Goal: Transaction & Acquisition: Subscribe to service/newsletter

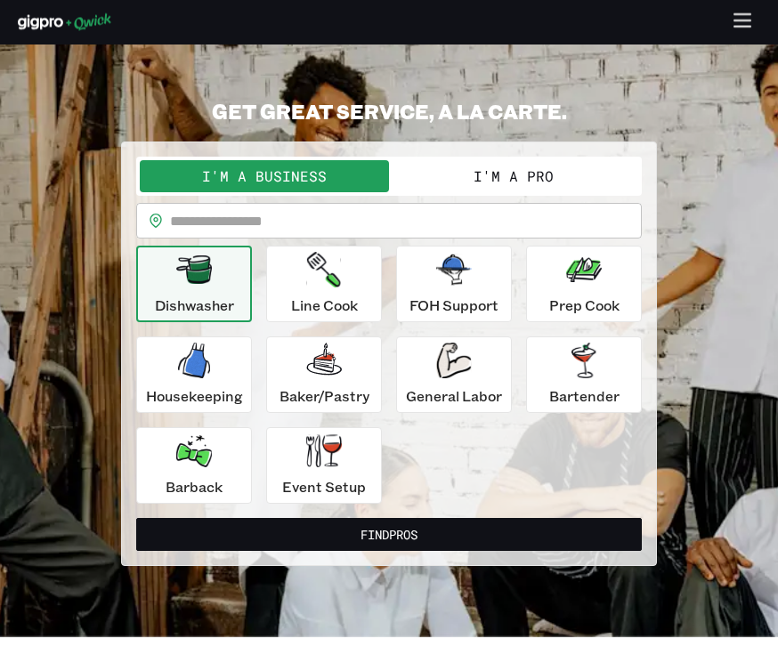
scroll to position [11, 0]
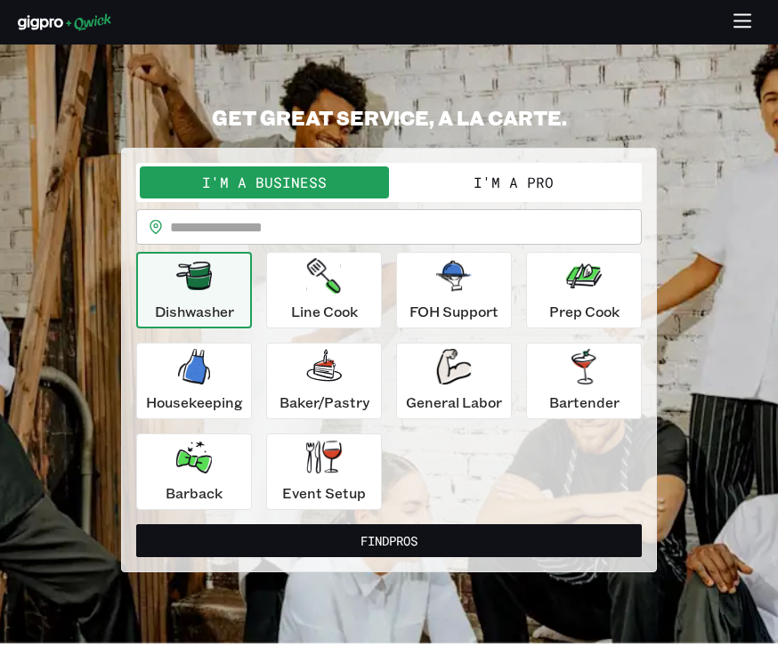
click at [743, 19] on icon "button" at bounding box center [743, 22] width 20 height 20
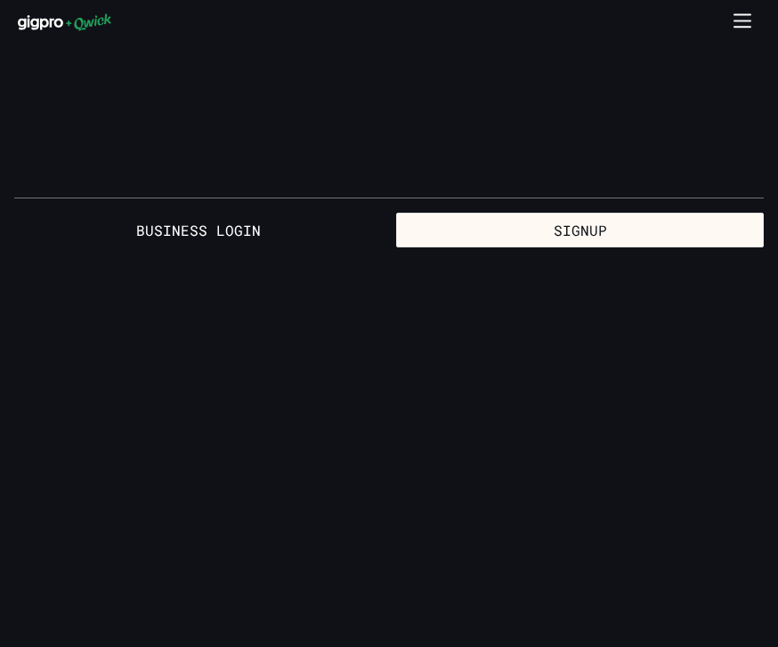
scroll to position [0, 0]
click at [597, 235] on button "Signup" at bounding box center [580, 231] width 368 height 36
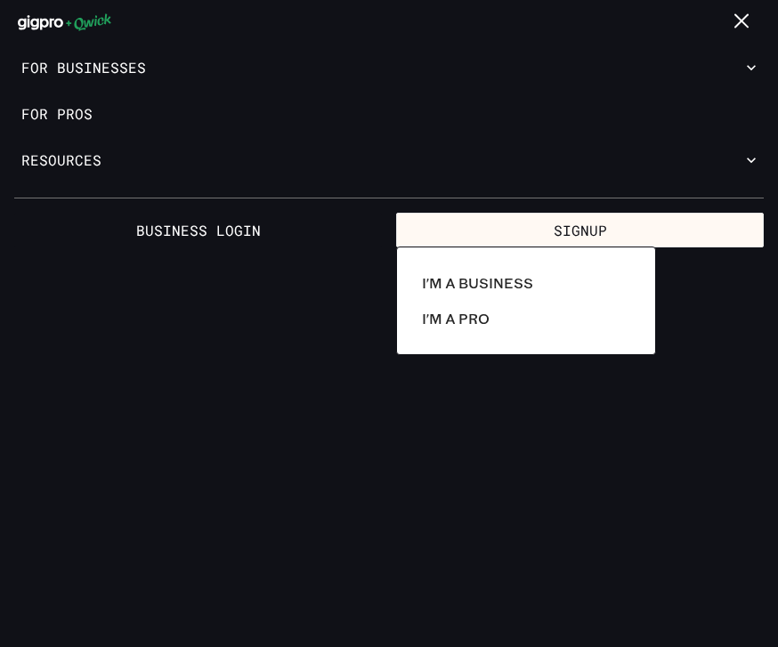
click at [486, 320] on p "I'm a Pro" at bounding box center [456, 318] width 68 height 21
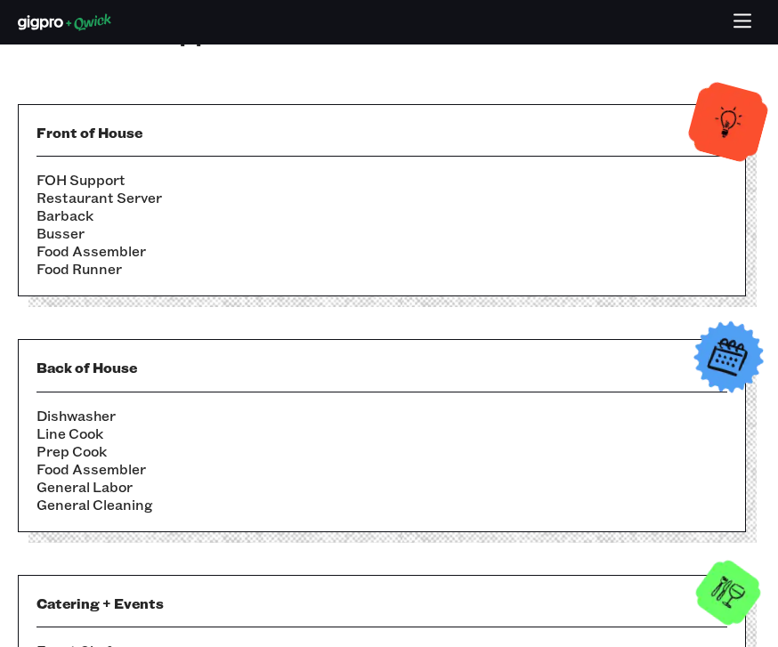
scroll to position [562, 0]
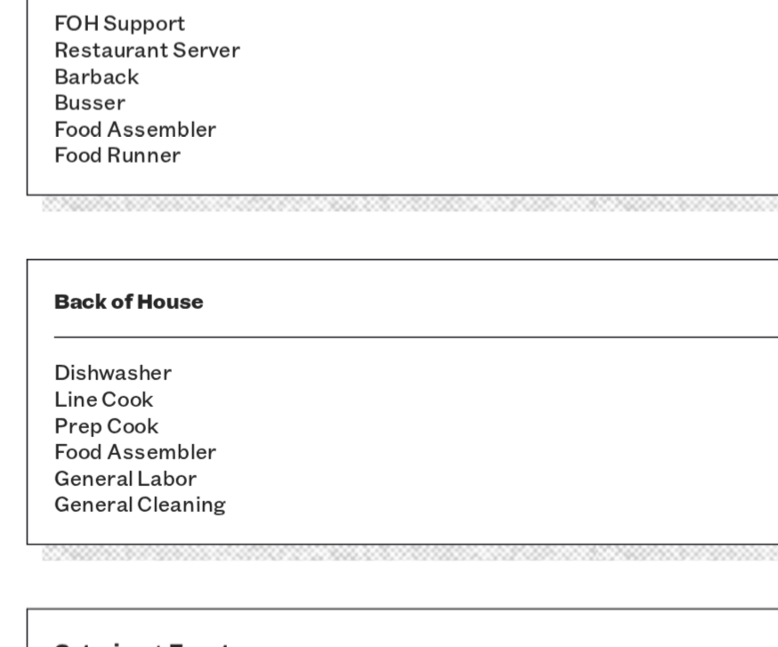
click at [86, 393] on li "Line Cook" at bounding box center [382, 402] width 691 height 18
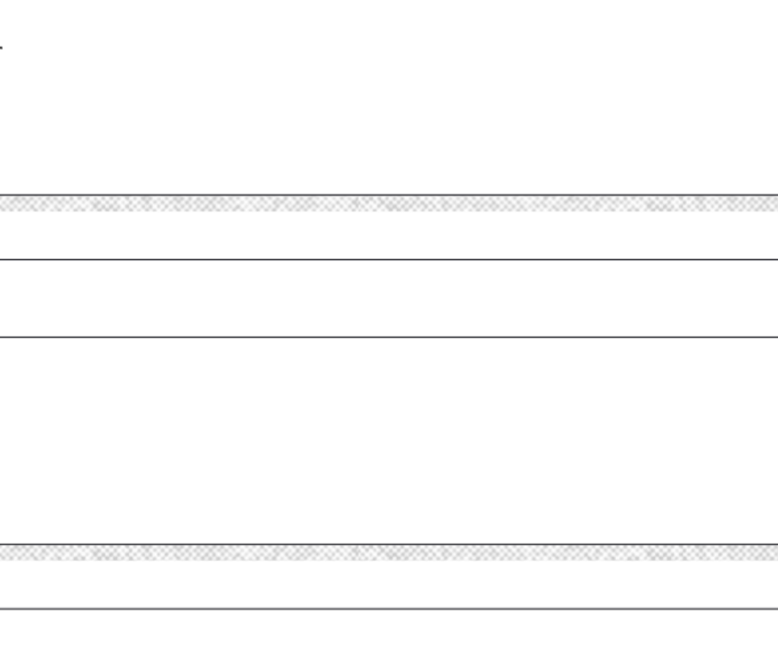
click at [199, 393] on li "Line Cook" at bounding box center [382, 402] width 691 height 18
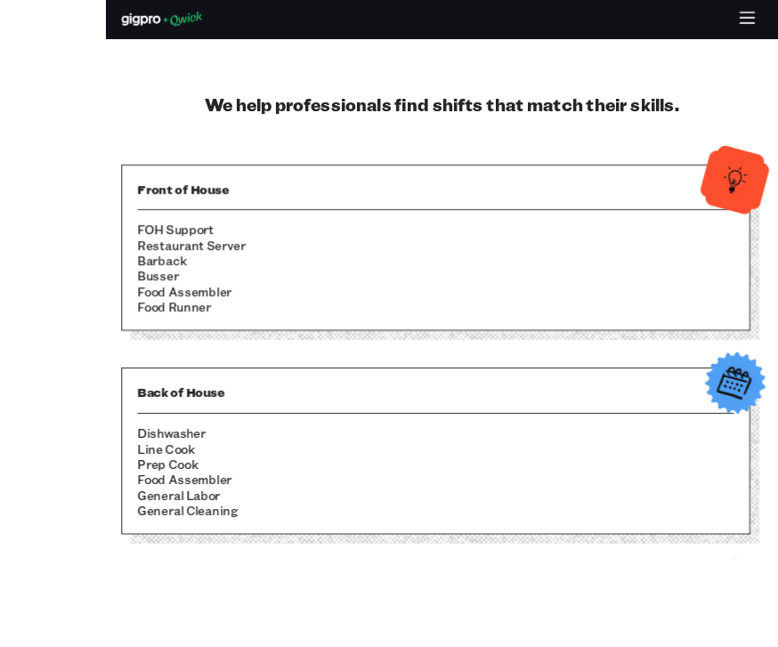
scroll to position [444, 0]
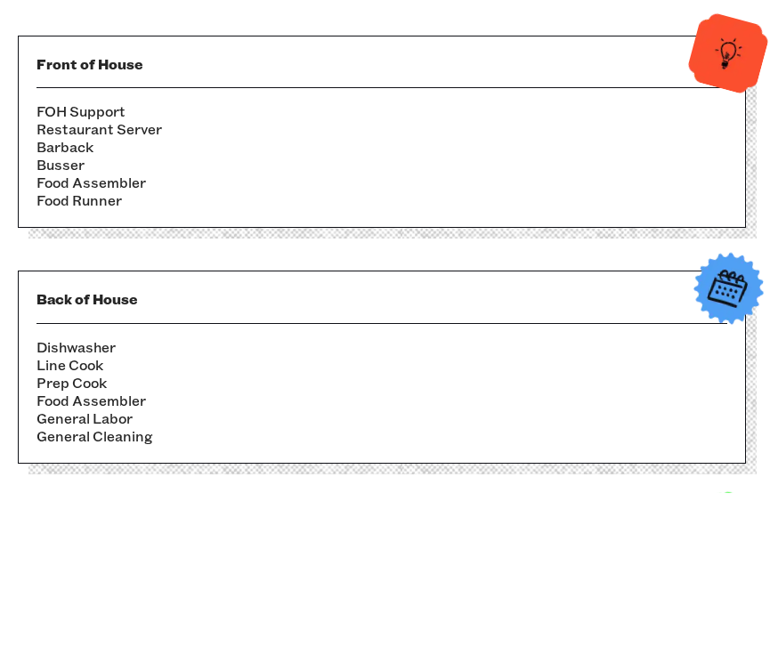
click at [87, 528] on li "Prep Cook" at bounding box center [382, 537] width 691 height 18
click at [575, 425] on div "Back of House Dishwasher Line Cook Prep Cook Food Assembler General Labor Gener…" at bounding box center [382, 521] width 728 height 192
click at [574, 425] on div "Back of House Dishwasher Line Cook Prep Cook Food Assembler General Labor Gener…" at bounding box center [382, 521] width 728 height 192
click at [746, 164] on img at bounding box center [728, 207] width 87 height 87
click at [741, 164] on img at bounding box center [728, 207] width 87 height 87
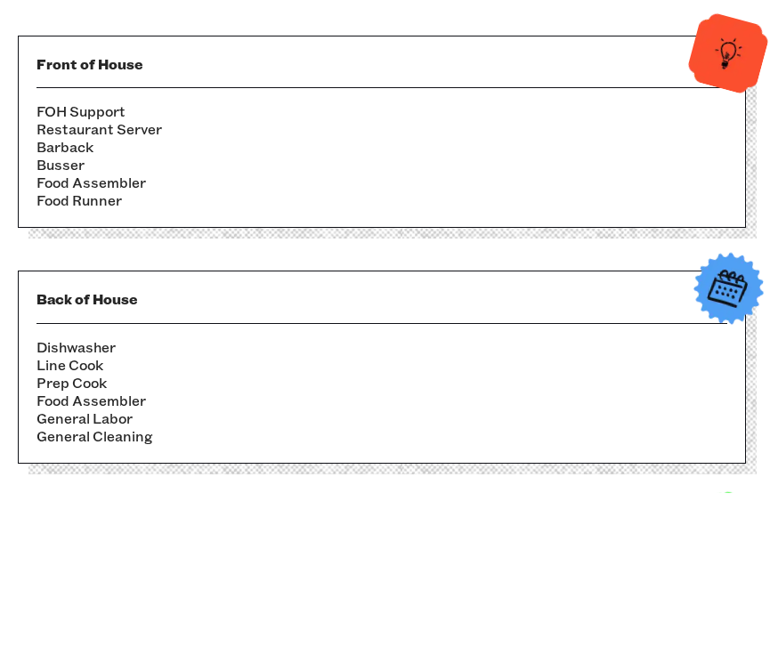
click at [739, 164] on img at bounding box center [728, 207] width 87 height 87
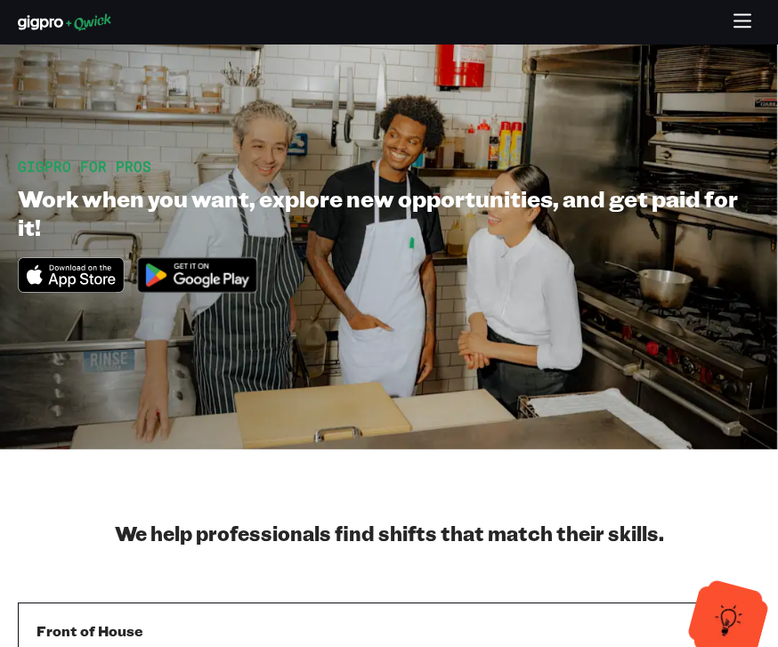
scroll to position [0, 0]
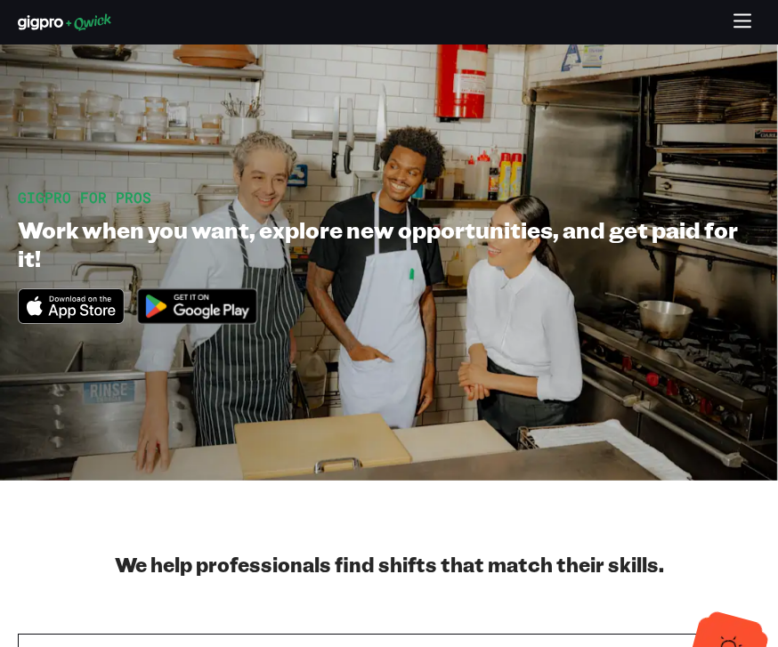
click at [741, 23] on icon "button" at bounding box center [743, 22] width 20 height 20
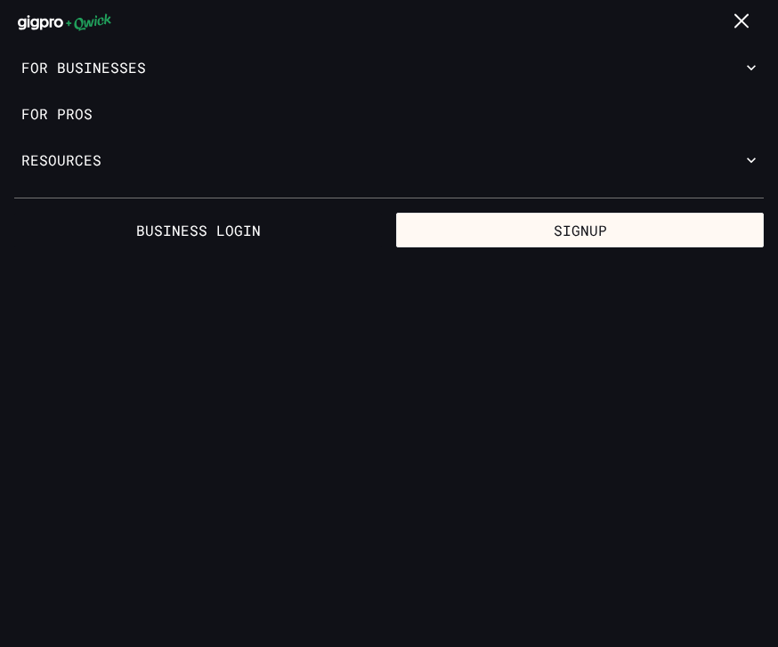
click at [628, 229] on button "Signup" at bounding box center [580, 231] width 368 height 36
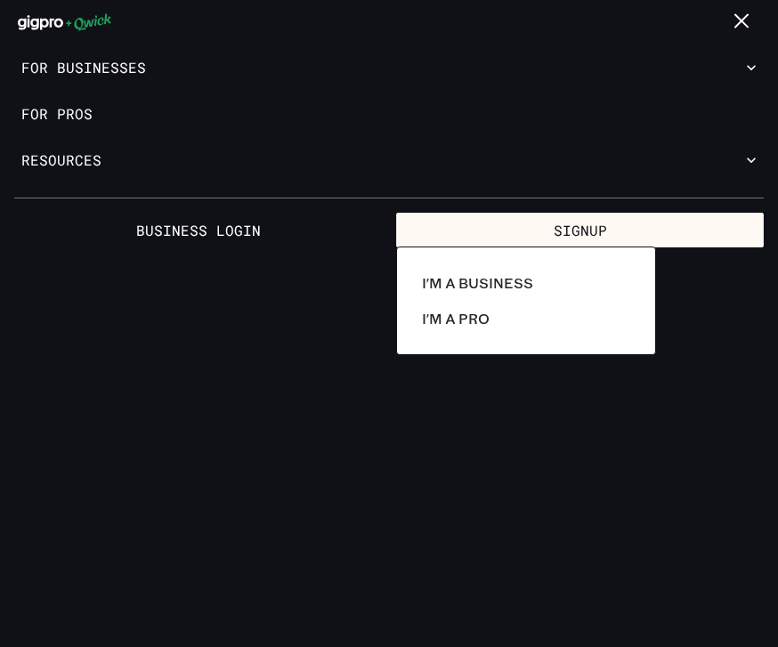
click at [481, 320] on p "I'm a Pro" at bounding box center [456, 318] width 68 height 21
click at [484, 319] on p "I'm a Pro" at bounding box center [456, 318] width 68 height 21
click at [481, 313] on p "I'm a Pro" at bounding box center [456, 318] width 68 height 21
click at [470, 319] on p "I'm a Pro" at bounding box center [456, 318] width 68 height 21
click at [376, 462] on div at bounding box center [389, 323] width 778 height 647
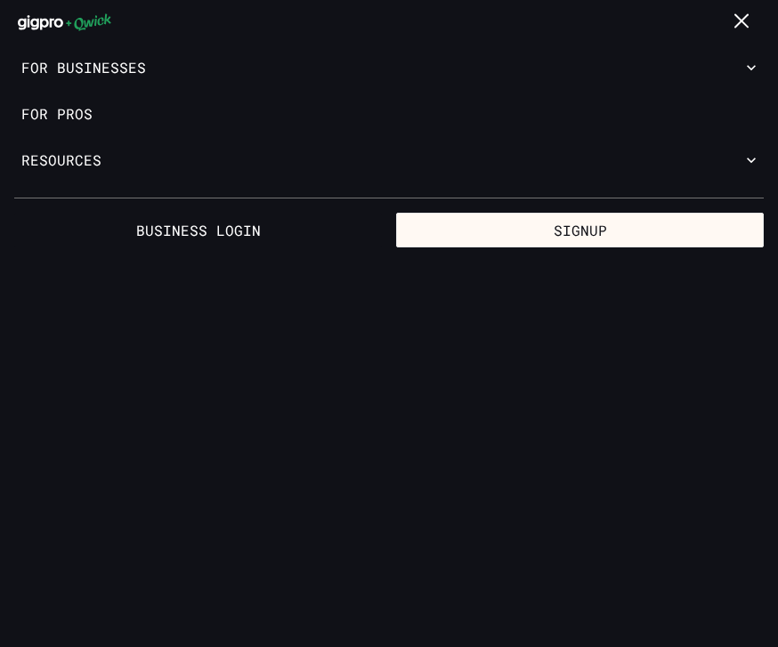
click at [585, 231] on button "Signup" at bounding box center [580, 231] width 368 height 36
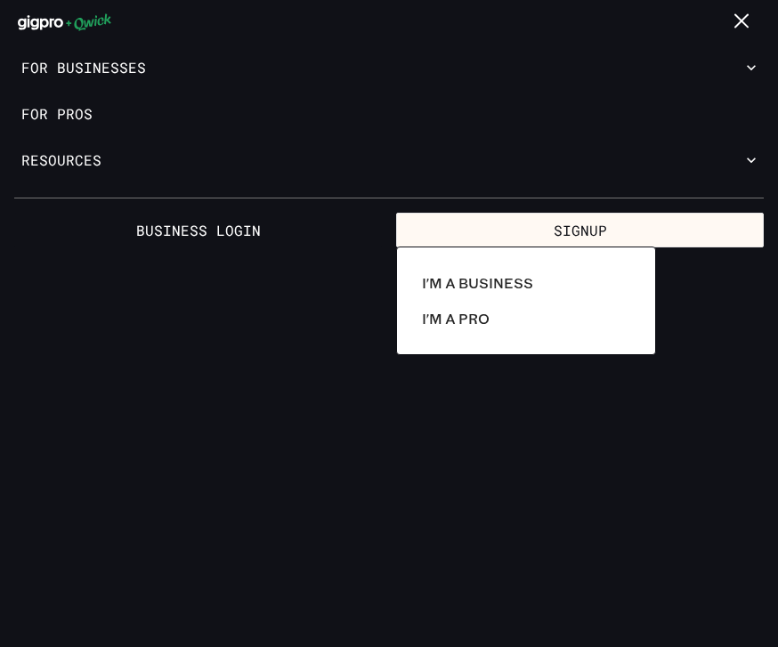
click at [465, 318] on p "I'm a Pro" at bounding box center [456, 318] width 68 height 21
click at [463, 318] on p "I'm a Pro" at bounding box center [456, 318] width 68 height 21
click at [467, 323] on p "I'm a Pro" at bounding box center [456, 318] width 68 height 21
click at [475, 324] on p "I'm a Pro" at bounding box center [456, 318] width 68 height 21
click at [486, 319] on p "I'm a Pro" at bounding box center [456, 318] width 68 height 21
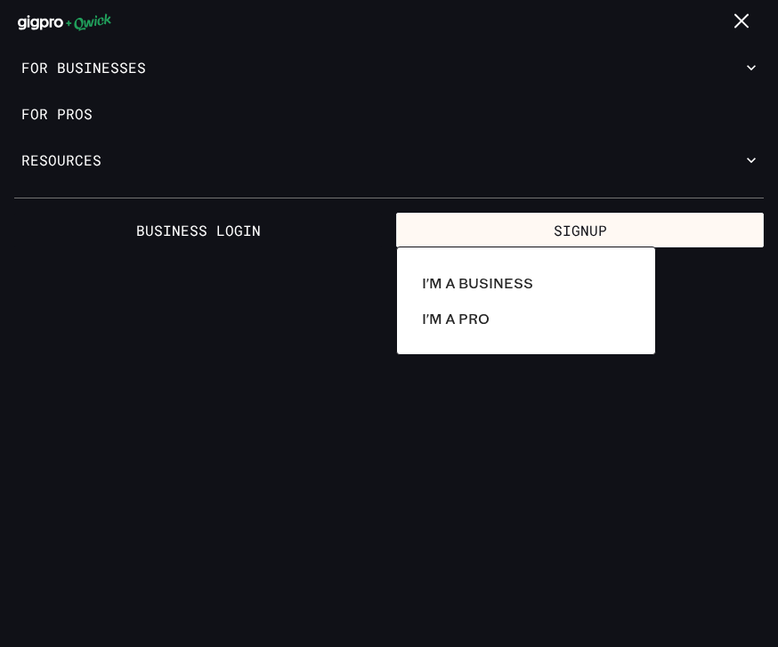
click at [485, 324] on p "I'm a Pro" at bounding box center [456, 318] width 68 height 21
click at [494, 314] on link "I'm a Pro" at bounding box center [526, 319] width 223 height 36
click at [487, 310] on p "I'm a Pro" at bounding box center [456, 318] width 68 height 21
click at [467, 346] on div "I'm a Business I'm a Pro" at bounding box center [526, 301] width 260 height 109
